Goal: Task Accomplishment & Management: Complete application form

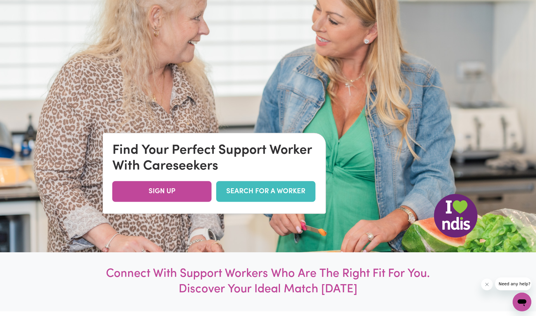
scroll to position [93, 0]
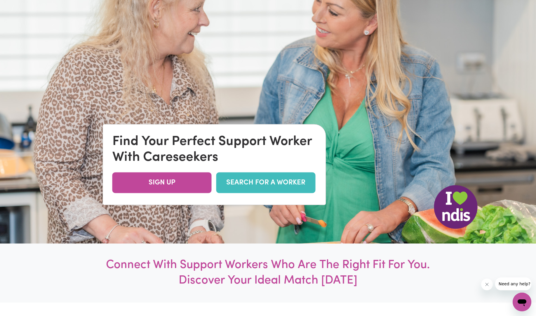
click at [267, 182] on link "SEARCH FOR A WORKER" at bounding box center [265, 182] width 99 height 21
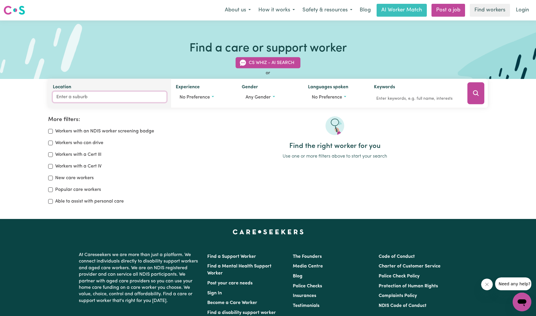
click at [57, 95] on input "Location" at bounding box center [110, 97] width 114 height 11
type input "par"
type input "parA, New South Wales, 2648"
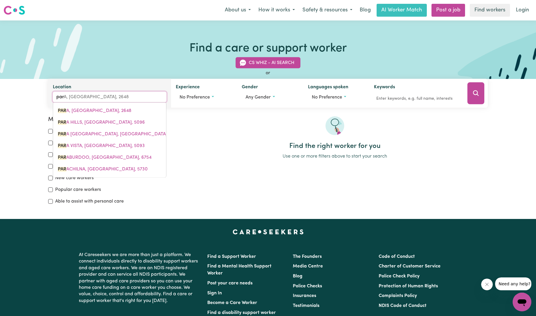
type input "para"
type input "para, New South Wales, 2648"
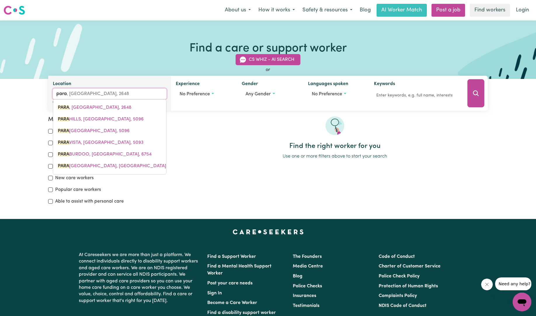
type input "parad"
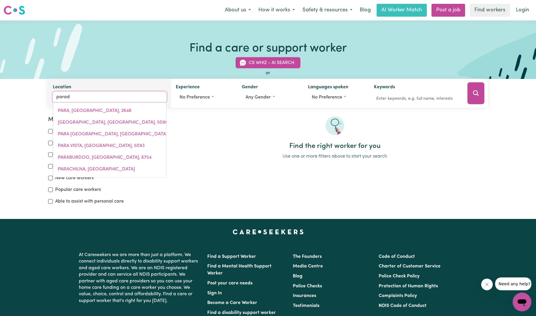
type input "paradISE, New South Wales, 2360"
type input "paradi"
type input "paradiSE, New South Wales, 2360"
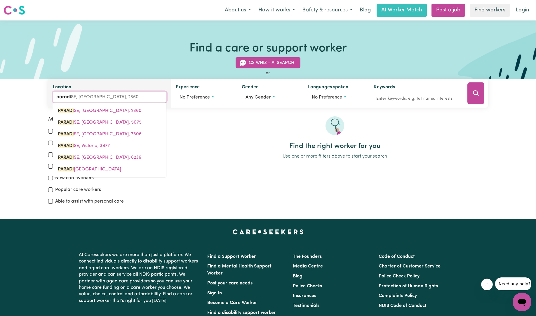
type input "paradis"
type input "paradisE, New South Wales, 2360"
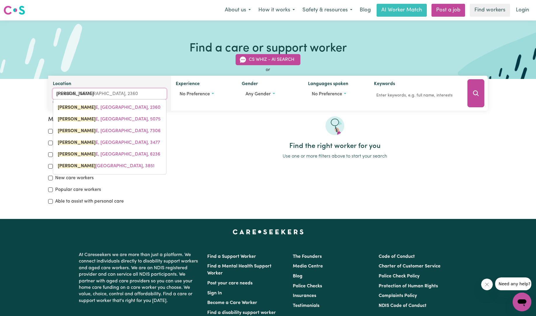
type input "paradise"
type input "paradise, New South Wales, 2360"
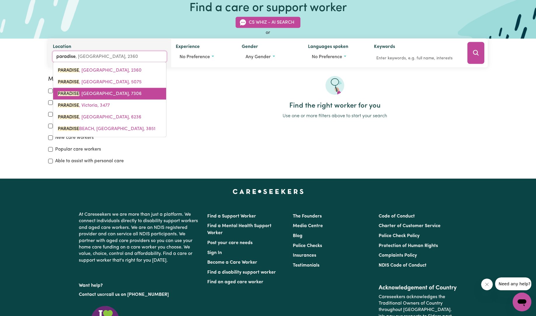
scroll to position [41, 0]
type input "paradise"
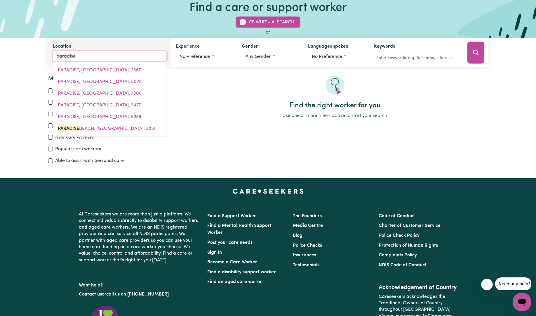
type input "paradise BEACH, Victoria, 3851"
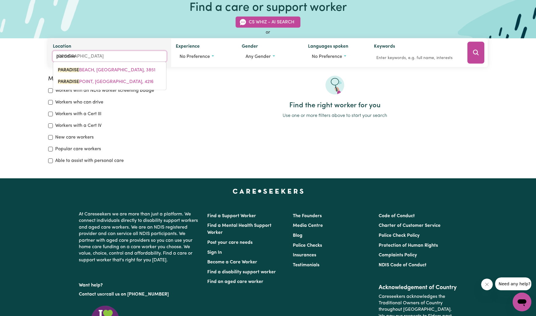
type input "paradise p"
type input "paradise po"
type input "paradise poINT, Queensland, 4216"
type input "paradise poi"
type input "paradise poiNT, Queensland, 4216"
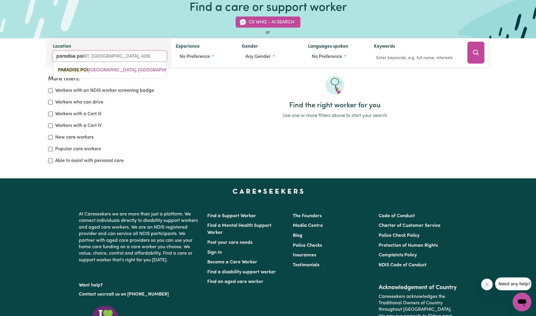
type input "paradise poin"
type input "paradise poinT, Queensland, 4216"
type input "paradise point"
type input "paradise point, Queensland, 4216"
click at [124, 72] on link "PARADISE POINT , Queensland, 4216" at bounding box center [109, 70] width 113 height 12
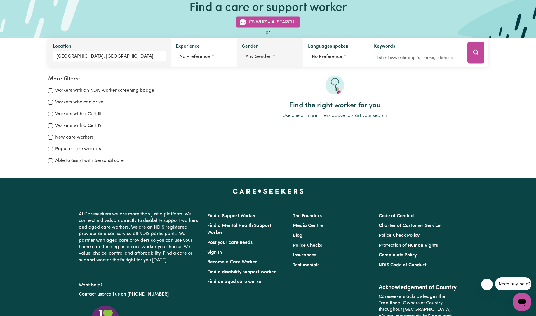
click at [274, 54] on button "Any gender" at bounding box center [270, 56] width 57 height 11
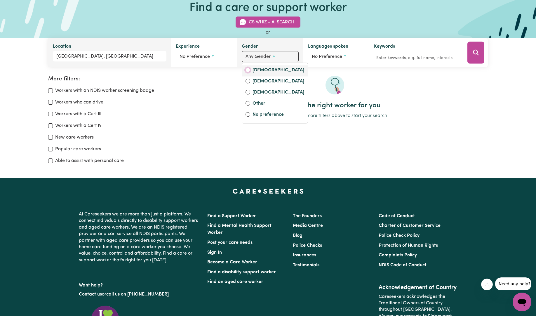
click at [249, 70] on input "Female" at bounding box center [248, 70] width 5 height 5
radio input "true"
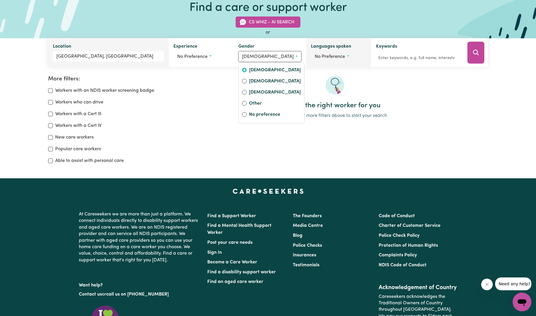
click at [345, 57] on button "No preference" at bounding box center [338, 56] width 55 height 11
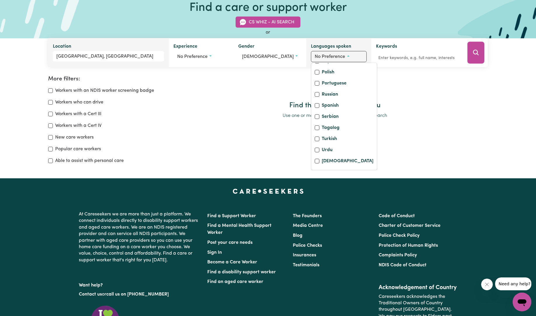
scroll to position [0, 0]
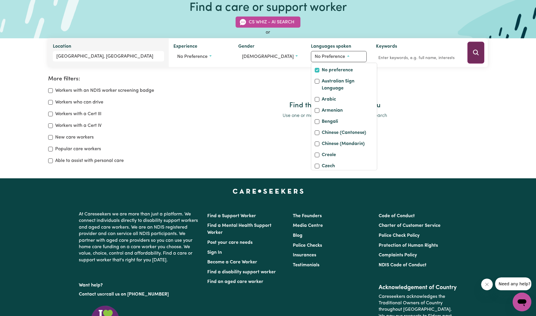
click at [476, 51] on icon "Search" at bounding box center [475, 52] width 7 height 7
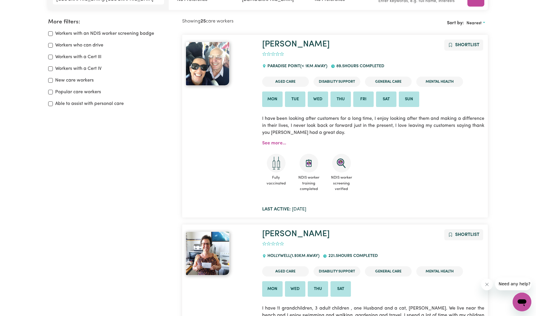
scroll to position [98, 0]
click at [272, 142] on link "See more..." at bounding box center [274, 142] width 24 height 5
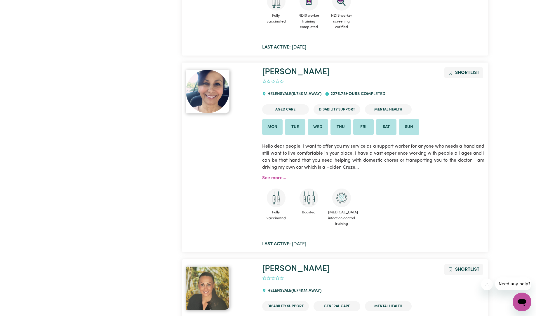
scroll to position [983, 0]
click at [450, 72] on icon "Add to shortlist" at bounding box center [450, 73] width 5 height 5
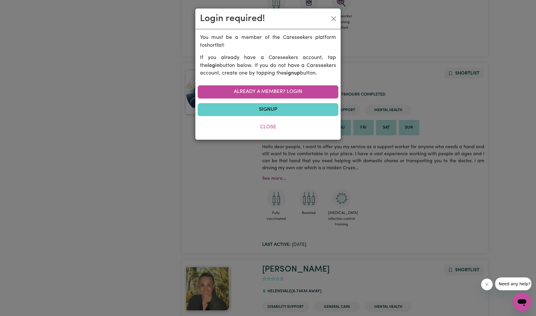
click at [291, 110] on link "Signup" at bounding box center [268, 109] width 141 height 13
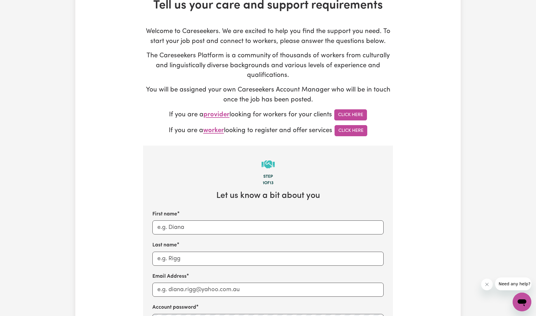
scroll to position [39, 0]
click at [211, 222] on input "First name" at bounding box center [267, 227] width 231 height 14
type input "warren"
type input "kruger"
type input "wkruger@bigpond.net.au"
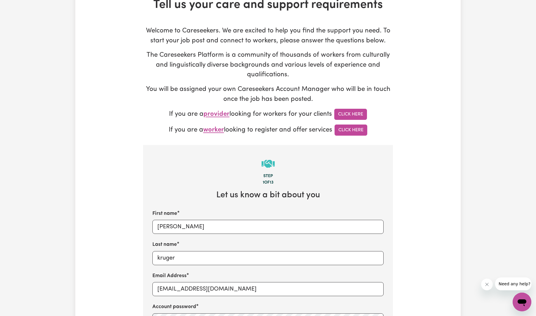
type input "0417780763"
type input "PARADISE POINT"
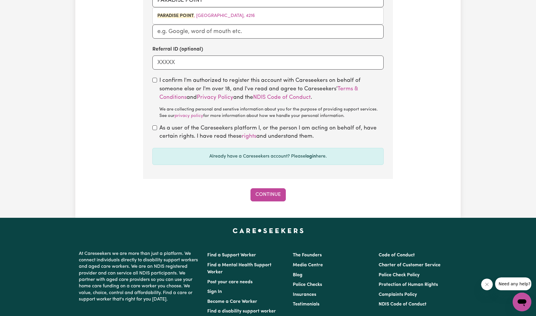
scroll to position [428, 0]
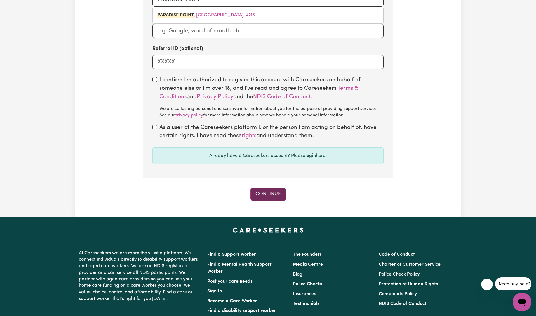
click at [270, 194] on button "Continue" at bounding box center [268, 193] width 35 height 13
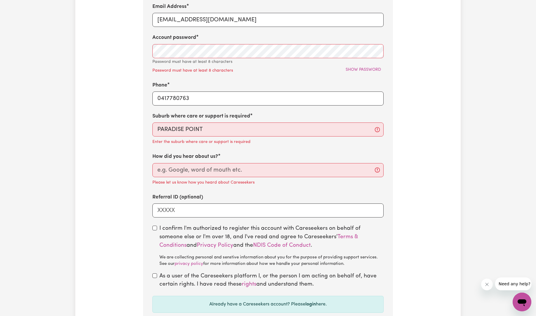
scroll to position [308, 0]
click at [251, 171] on input "How did you hear about us?" at bounding box center [267, 170] width 231 height 14
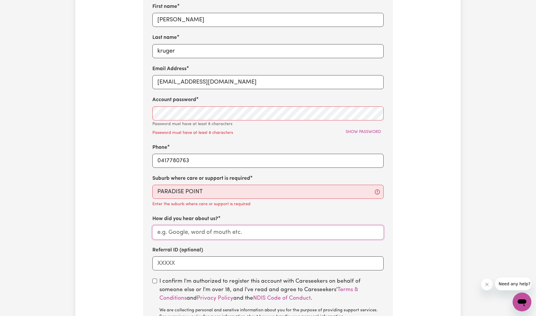
scroll to position [213, 0]
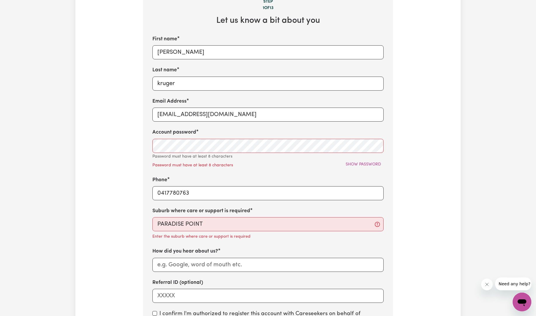
click at [192, 137] on div "Account password Password must have at least 8 characters Show password Passwor…" at bounding box center [267, 148] width 231 height 40
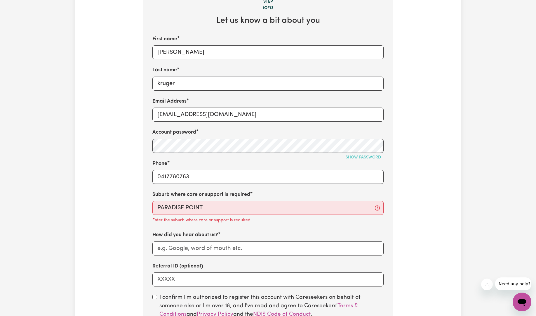
click at [368, 157] on span "Show password" at bounding box center [363, 157] width 35 height 4
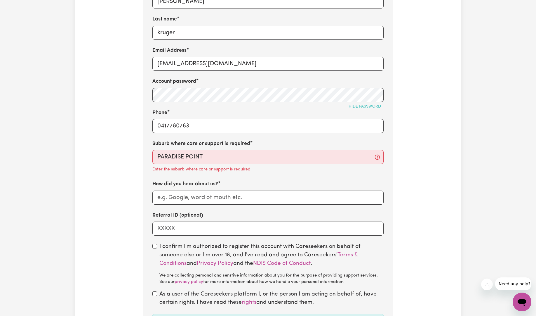
scroll to position [265, 0]
type input "PARADISE POINT, Queensland, 4216"
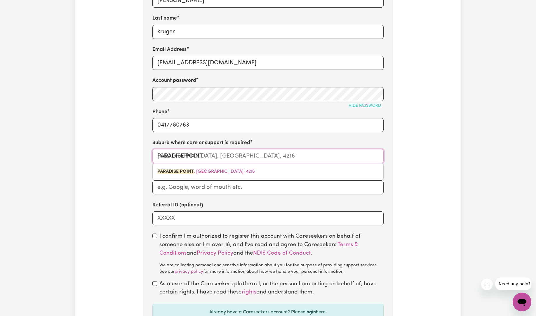
click at [220, 153] on input "PARADISE POINT" at bounding box center [267, 156] width 231 height 14
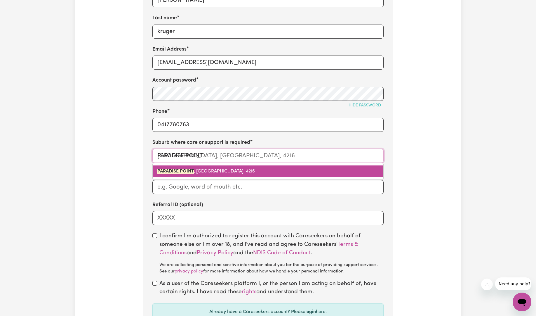
click at [219, 169] on span "PARADISE POINT , Queensland, 4216" at bounding box center [206, 171] width 98 height 5
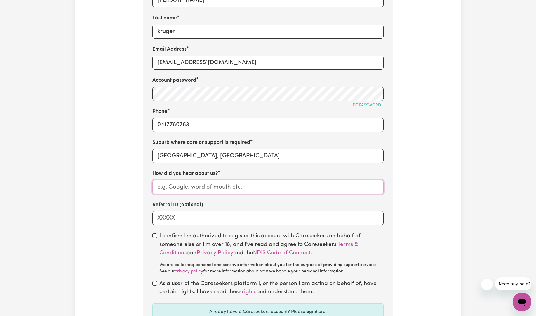
click at [237, 186] on input "How did you hear about us?" at bounding box center [267, 187] width 231 height 14
type input "google"
click at [425, 197] on div "Tell us your care and support requirements Welcome to Careseekers. We are excit…" at bounding box center [267, 64] width 385 height 585
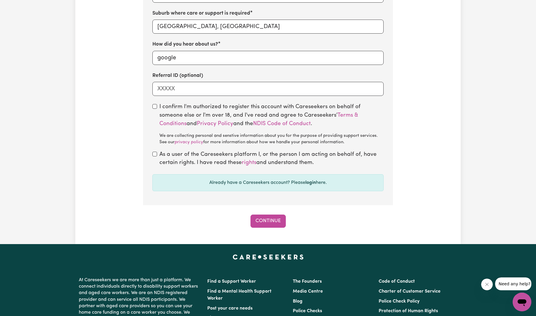
scroll to position [408, 0]
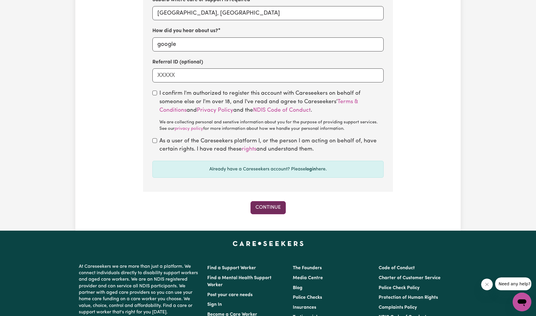
click at [272, 205] on button "Continue" at bounding box center [268, 207] width 35 height 13
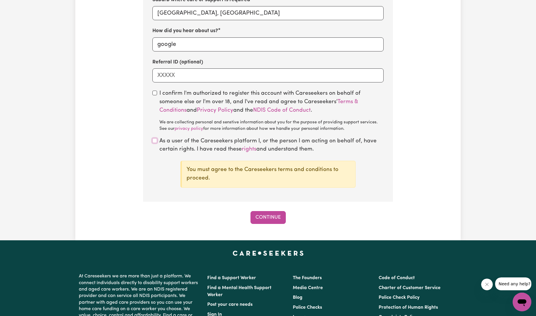
click at [155, 139] on input "checkbox" at bounding box center [154, 140] width 5 height 5
checkbox input "true"
click at [260, 215] on button "Continue" at bounding box center [268, 217] width 35 height 13
click at [272, 218] on button "Continue" at bounding box center [268, 217] width 35 height 13
click at [154, 93] on input "checkbox" at bounding box center [154, 93] width 5 height 5
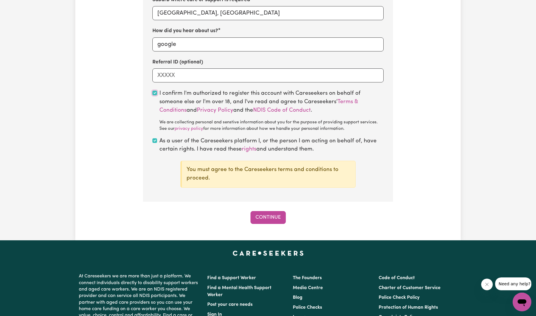
checkbox input "true"
click at [261, 216] on button "Continue" at bounding box center [268, 217] width 35 height 13
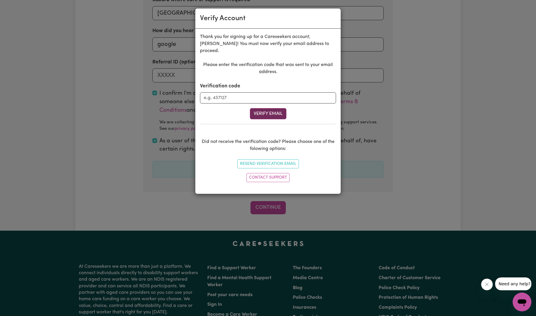
click at [269, 109] on button "Verify Email" at bounding box center [268, 113] width 36 height 11
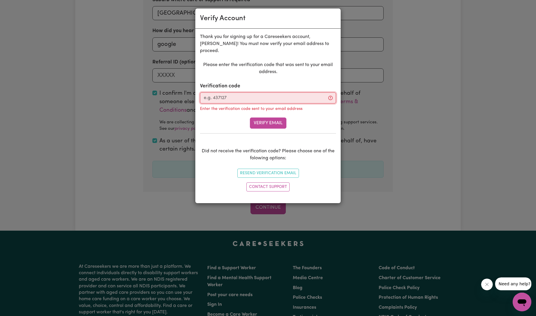
click at [206, 92] on input "Verification code" at bounding box center [268, 97] width 136 height 11
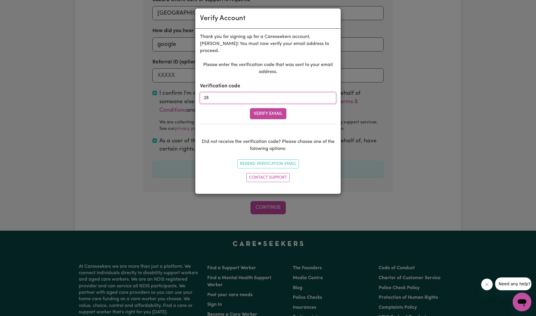
type input "2"
type input "024082"
click at [269, 108] on button "Verify Email" at bounding box center [268, 113] width 36 height 11
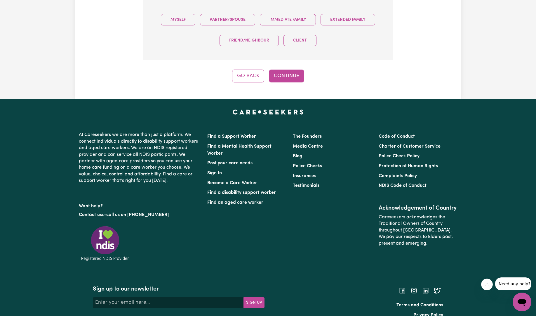
scroll to position [184, 0]
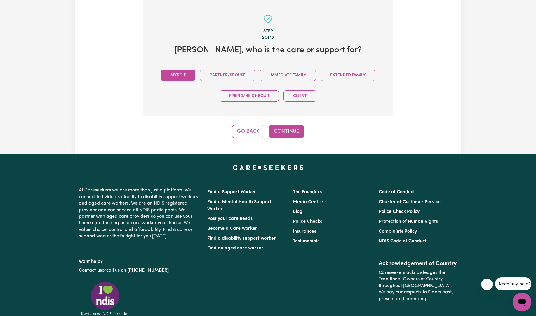
click at [187, 77] on button "Myself" at bounding box center [178, 74] width 34 height 11
click at [282, 131] on button "Continue" at bounding box center [286, 131] width 35 height 13
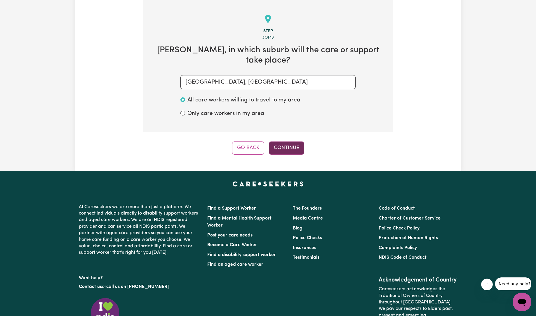
click at [291, 141] on button "Continue" at bounding box center [286, 147] width 35 height 13
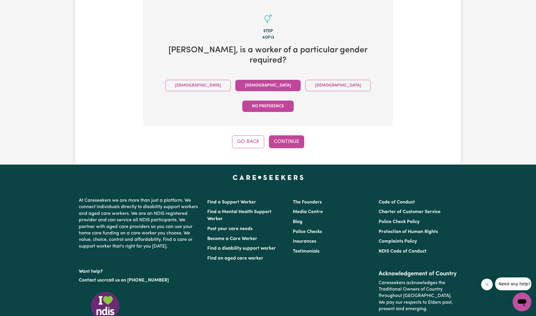
click at [235, 80] on button "Female" at bounding box center [267, 85] width 65 height 11
click at [288, 135] on button "Continue" at bounding box center [286, 141] width 35 height 13
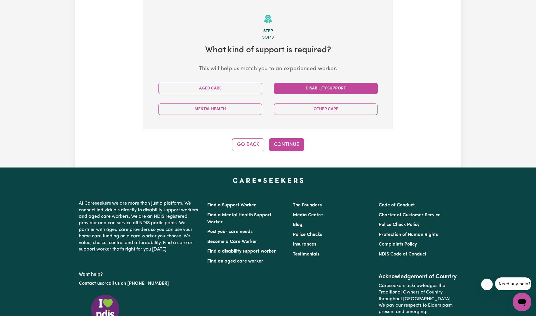
click at [309, 90] on button "Disability Support" at bounding box center [326, 88] width 104 height 11
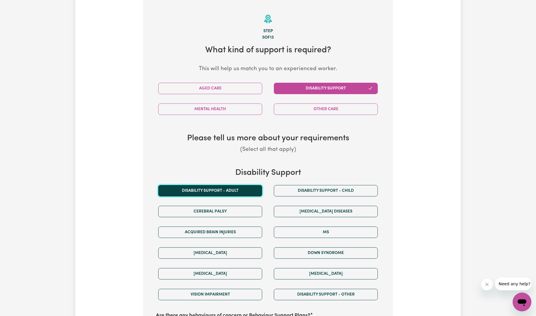
click at [236, 191] on button "Disability support - Adult" at bounding box center [210, 190] width 104 height 11
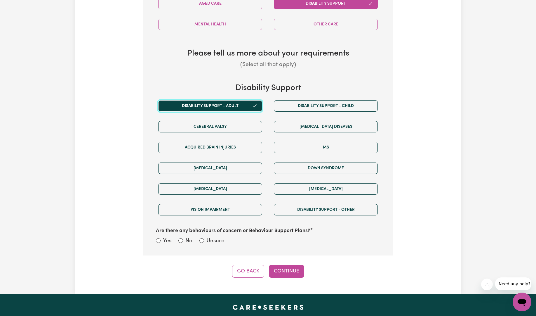
scroll to position [276, 0]
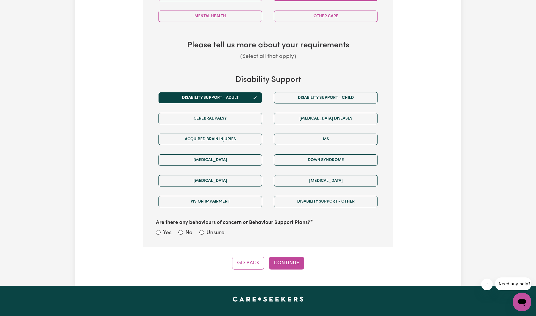
click at [184, 233] on div "No" at bounding box center [185, 233] width 14 height 8
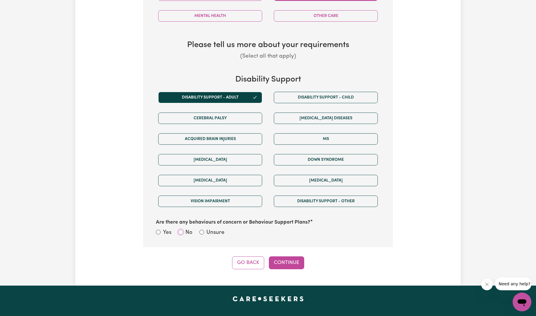
click at [179, 232] on input "No" at bounding box center [180, 231] width 5 height 5
radio input "true"
click at [289, 261] on button "Continue" at bounding box center [286, 262] width 35 height 13
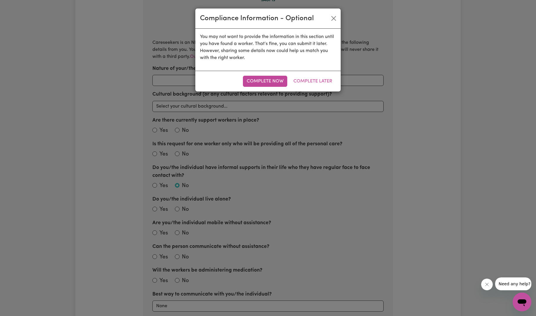
scroll to position [184, 0]
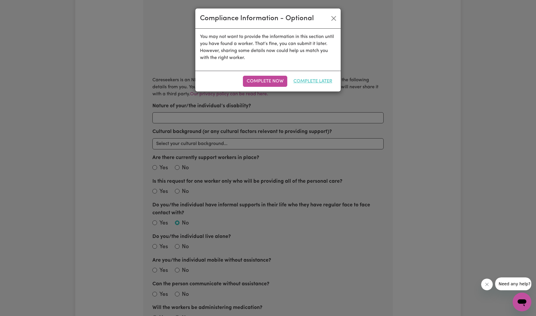
click at [300, 80] on button "Complete Later" at bounding box center [313, 81] width 46 height 11
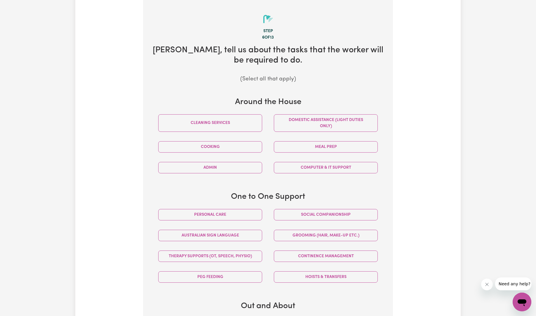
scroll to position [185, 0]
click at [234, 214] on button "Personal care" at bounding box center [210, 213] width 104 height 11
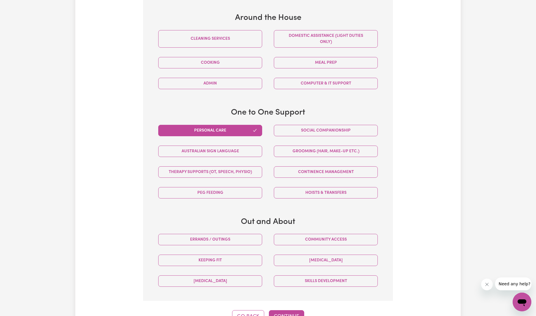
scroll to position [302, 0]
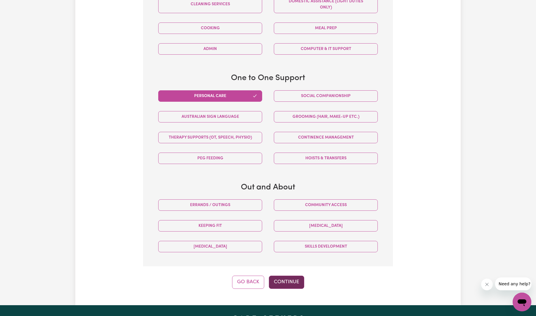
click at [295, 282] on button "Continue" at bounding box center [286, 281] width 35 height 13
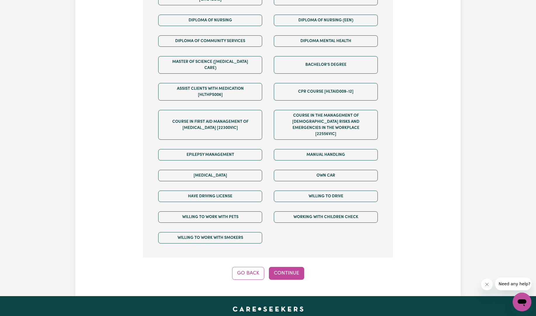
scroll to position [340, 0]
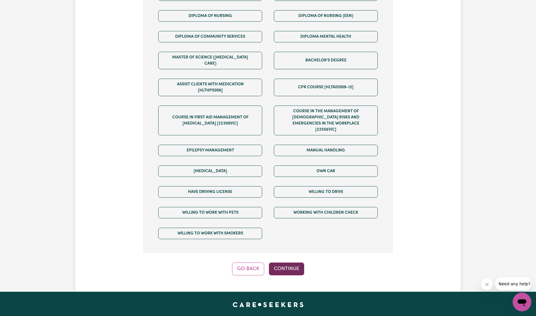
click at [281, 262] on button "Continue" at bounding box center [286, 268] width 35 height 13
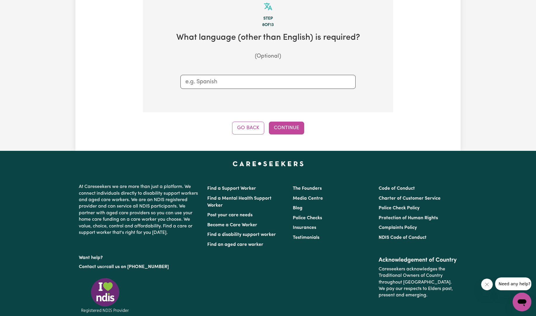
scroll to position [184, 0]
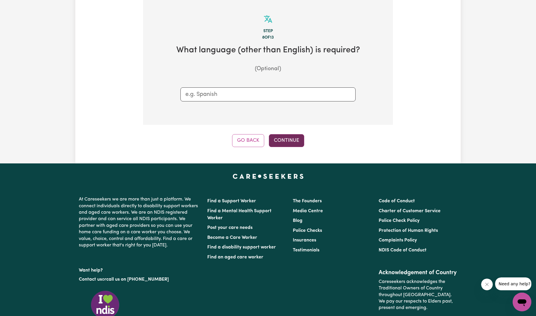
click at [291, 142] on button "Continue" at bounding box center [286, 140] width 35 height 13
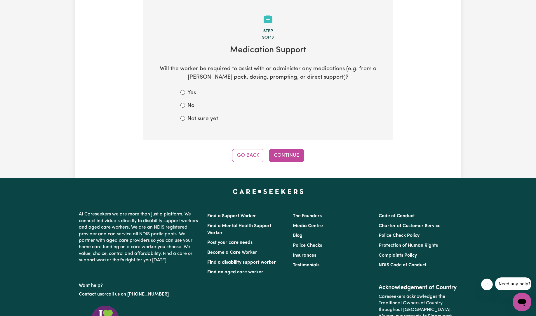
click at [185, 106] on div "No" at bounding box center [267, 106] width 175 height 8
click at [183, 105] on input "No" at bounding box center [182, 105] width 5 height 5
radio input "true"
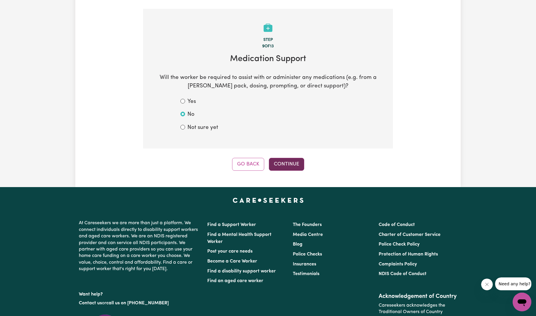
click at [285, 159] on button "Continue" at bounding box center [286, 164] width 35 height 13
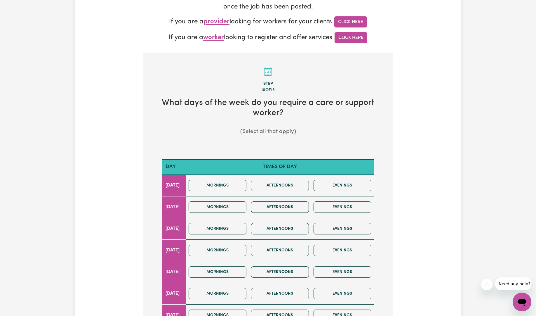
scroll to position [135, 0]
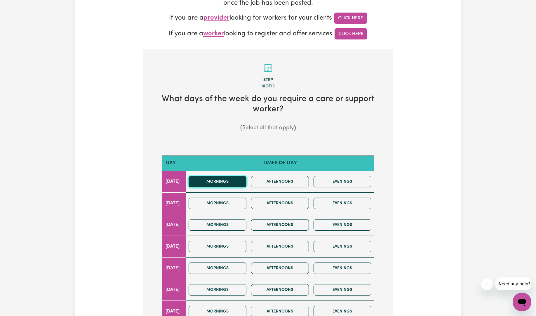
click at [235, 182] on button "Mornings" at bounding box center [218, 181] width 58 height 11
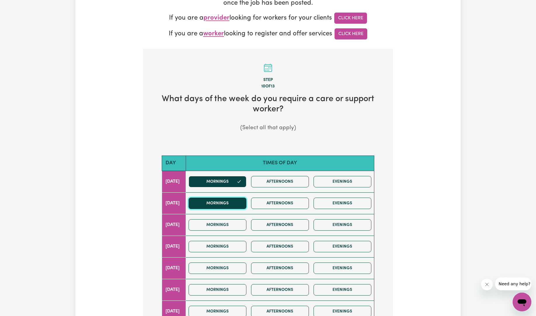
click at [236, 202] on button "Mornings" at bounding box center [218, 202] width 58 height 11
drag, startPoint x: 236, startPoint y: 222, endPoint x: 235, endPoint y: 227, distance: 5.6
click at [236, 222] on button "Mornings" at bounding box center [218, 224] width 58 height 11
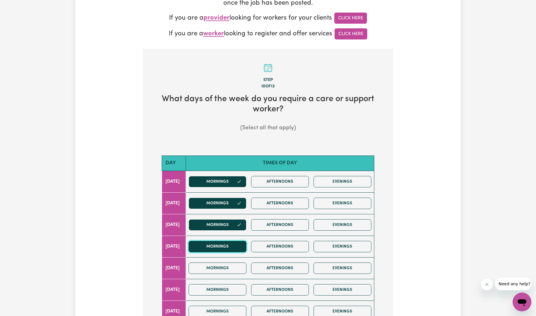
click at [239, 246] on button "Mornings" at bounding box center [218, 246] width 58 height 11
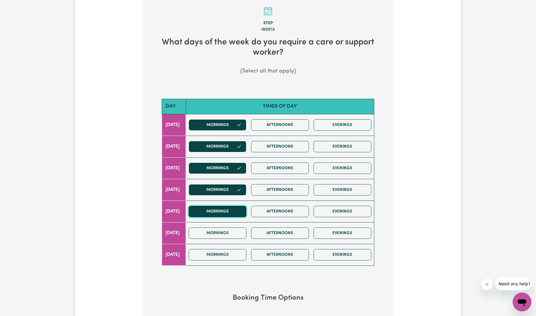
click at [237, 214] on button "Mornings" at bounding box center [218, 211] width 58 height 11
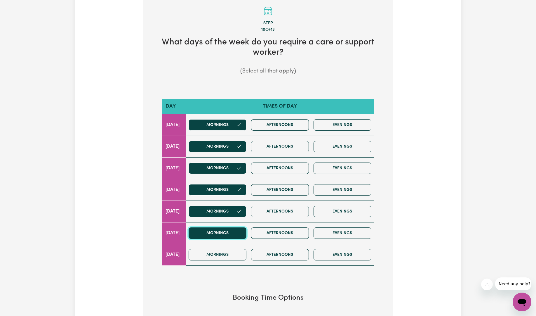
drag, startPoint x: 236, startPoint y: 231, endPoint x: 235, endPoint y: 236, distance: 5.3
click at [235, 232] on button "Mornings" at bounding box center [218, 232] width 58 height 11
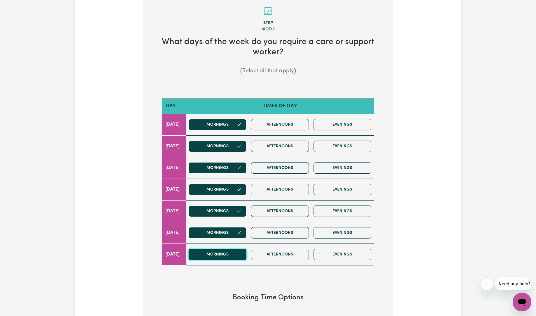
click at [239, 253] on button "Mornings" at bounding box center [218, 253] width 58 height 11
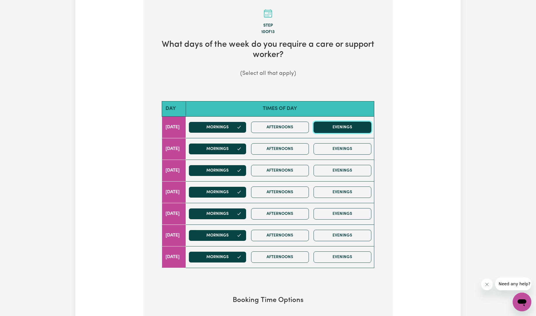
click at [351, 130] on button "Evenings" at bounding box center [343, 126] width 58 height 11
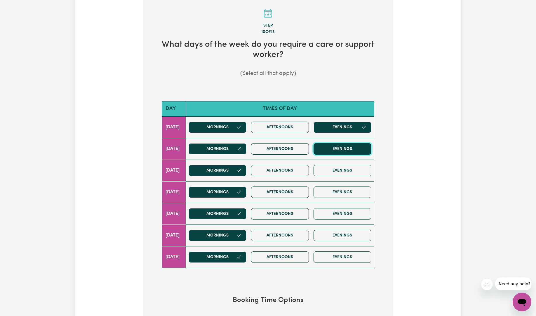
click at [351, 146] on button "Evenings" at bounding box center [343, 148] width 58 height 11
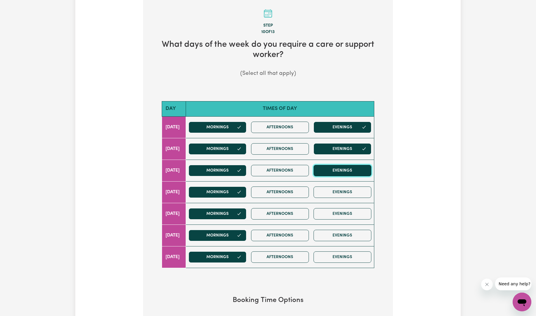
click at [351, 168] on button "Evenings" at bounding box center [343, 170] width 58 height 11
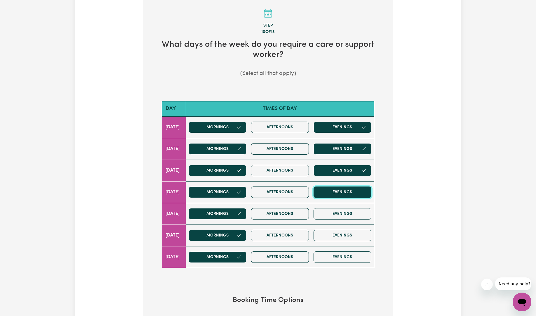
drag, startPoint x: 355, startPoint y: 193, endPoint x: 355, endPoint y: 196, distance: 3.8
click at [355, 193] on button "Evenings" at bounding box center [343, 191] width 58 height 11
click at [353, 217] on button "Evenings" at bounding box center [343, 213] width 58 height 11
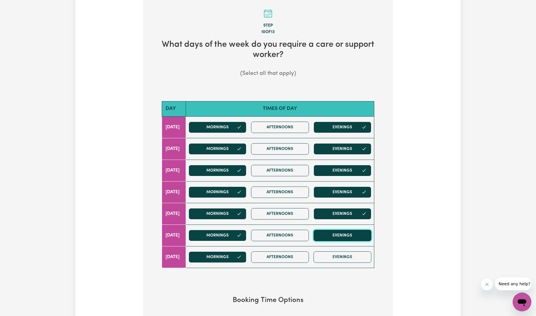
click at [351, 230] on button "Evenings" at bounding box center [343, 234] width 58 height 11
click at [355, 260] on button "Evenings" at bounding box center [343, 256] width 58 height 11
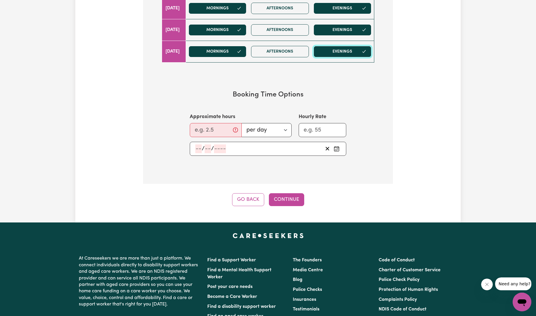
scroll to position [389, 0]
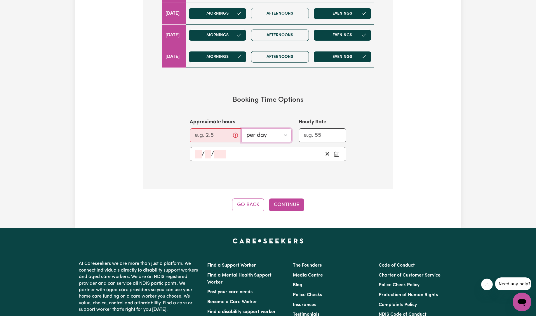
click at [283, 134] on select "per day per week" at bounding box center [266, 135] width 50 height 14
click at [201, 135] on input "Approximate hours" at bounding box center [216, 135] width 52 height 14
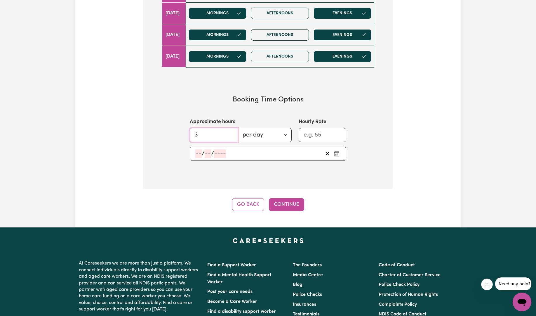
type input "3"
click at [194, 152] on div "/ /" at bounding box center [268, 154] width 156 height 14
click at [200, 152] on input "number" at bounding box center [198, 153] width 6 height 9
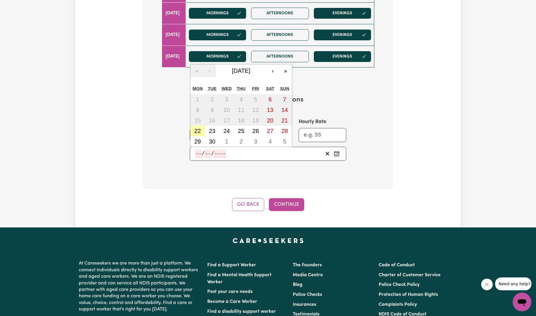
click at [199, 130] on abbr "22" at bounding box center [197, 131] width 6 height 6
type input "2025-09-22"
type input "22"
type input "9"
type input "2025"
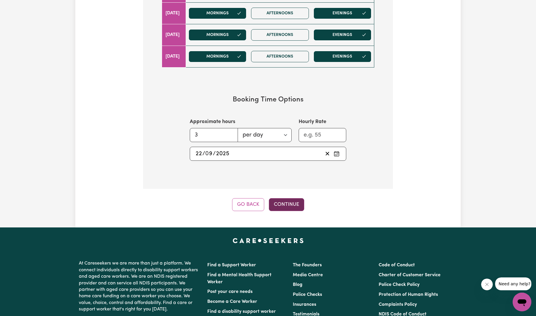
click at [291, 203] on button "Continue" at bounding box center [286, 204] width 35 height 13
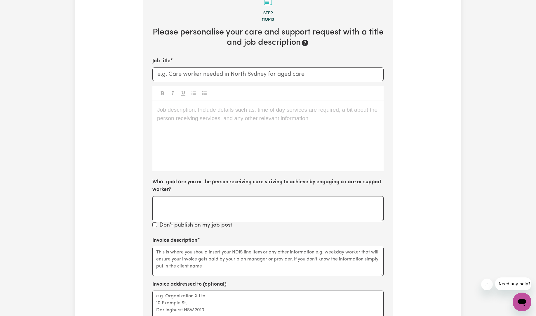
scroll to position [184, 0]
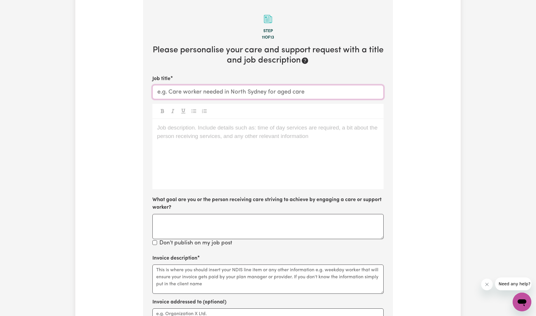
click at [335, 97] on input "Job title" at bounding box center [267, 92] width 231 height 14
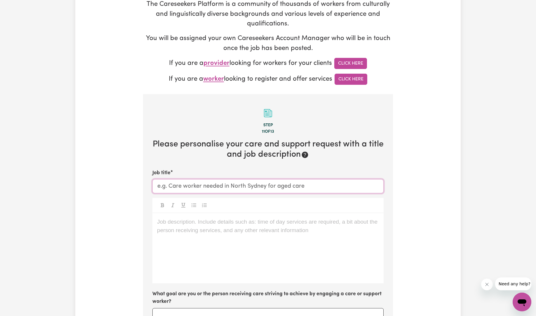
scroll to position [0, 0]
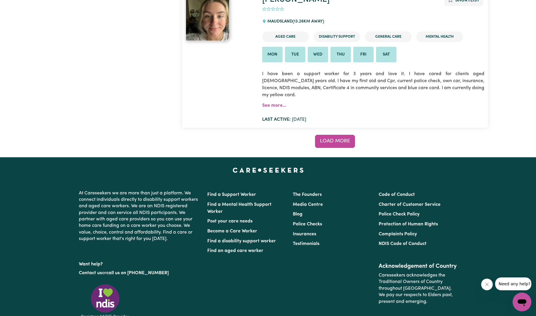
scroll to position [4585, 0]
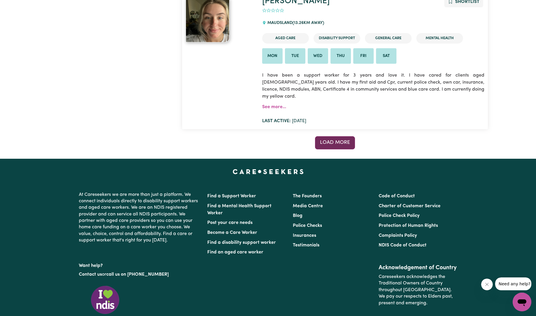
click at [337, 140] on span "Load more" at bounding box center [335, 142] width 30 height 5
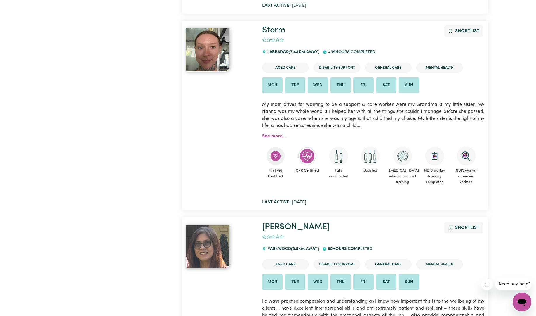
scroll to position [1794, 0]
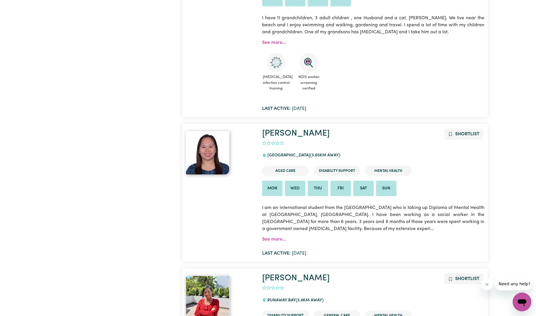
scroll to position [41, 0]
